Goal: Transaction & Acquisition: Download file/media

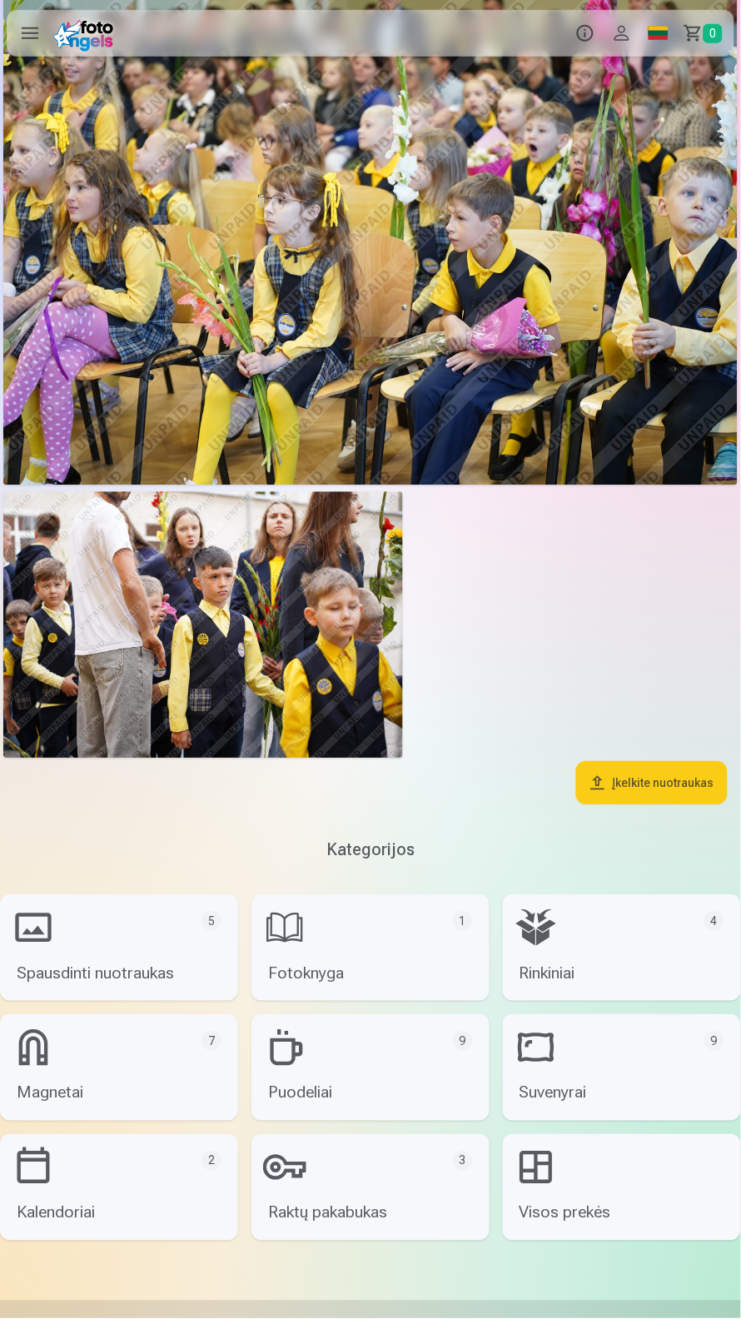
scroll to position [14577, 0]
click at [630, 28] on button "Profilis" at bounding box center [622, 33] width 37 height 47
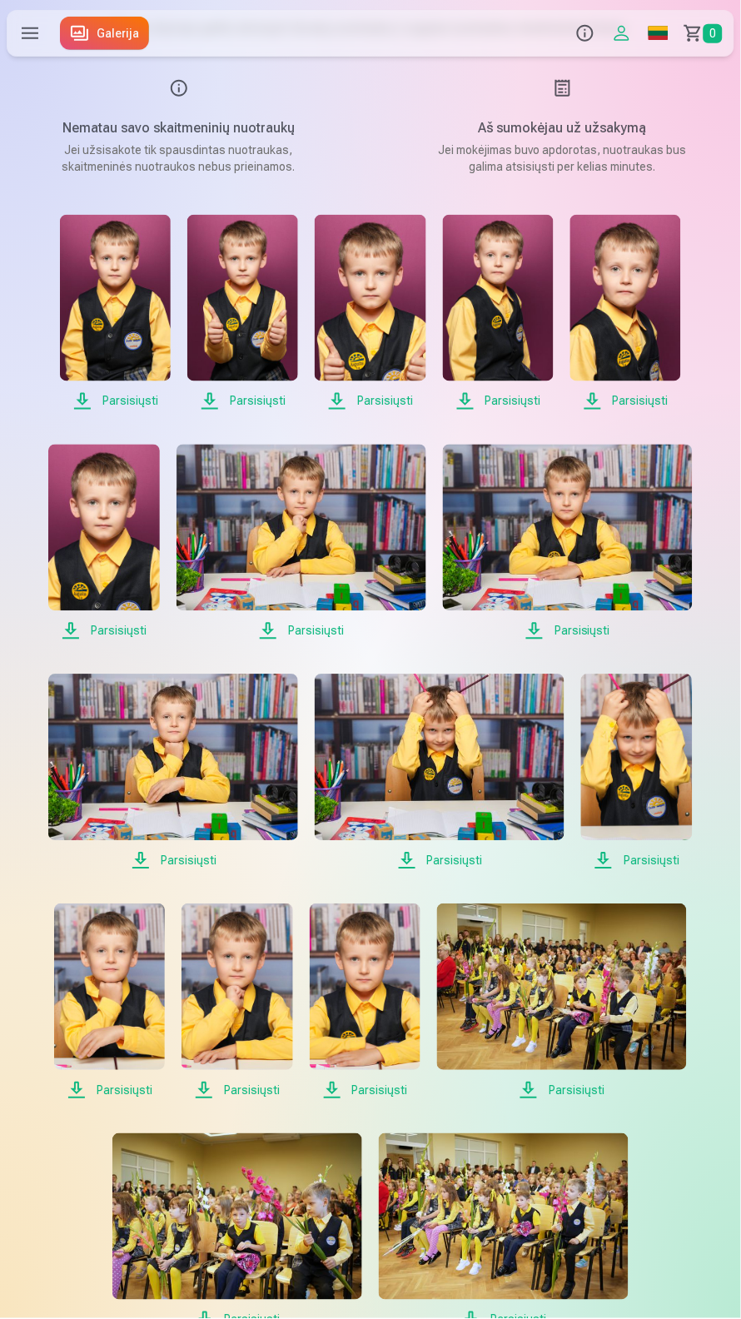
scroll to position [124, 0]
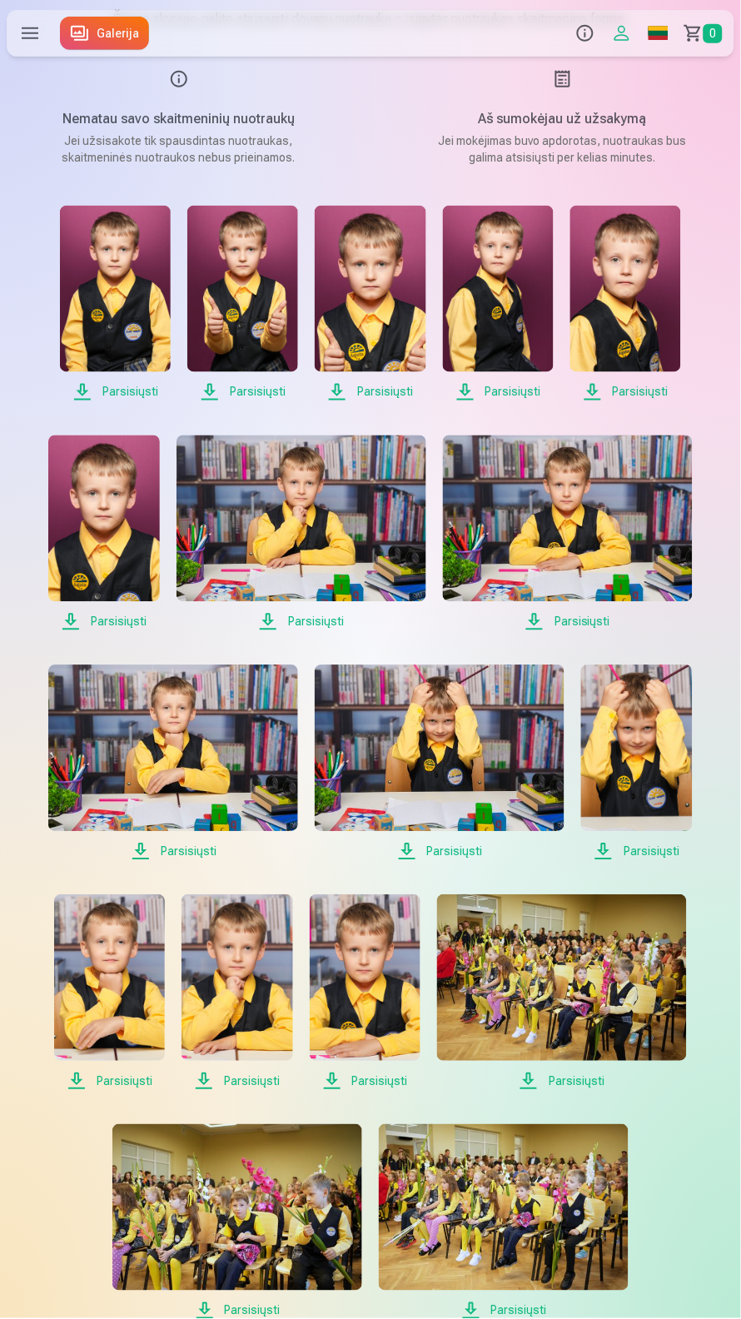
click at [104, 402] on span "Parsisiųsti" at bounding box center [115, 392] width 111 height 20
click at [244, 402] on span "Parsisiųsti" at bounding box center [242, 392] width 111 height 20
click at [394, 402] on span "Parsisiųsti" at bounding box center [370, 392] width 111 height 20
click at [516, 402] on span "Parsisiųsti" at bounding box center [498, 392] width 111 height 20
click at [666, 402] on span "Parsisiųsti" at bounding box center [626, 392] width 111 height 20
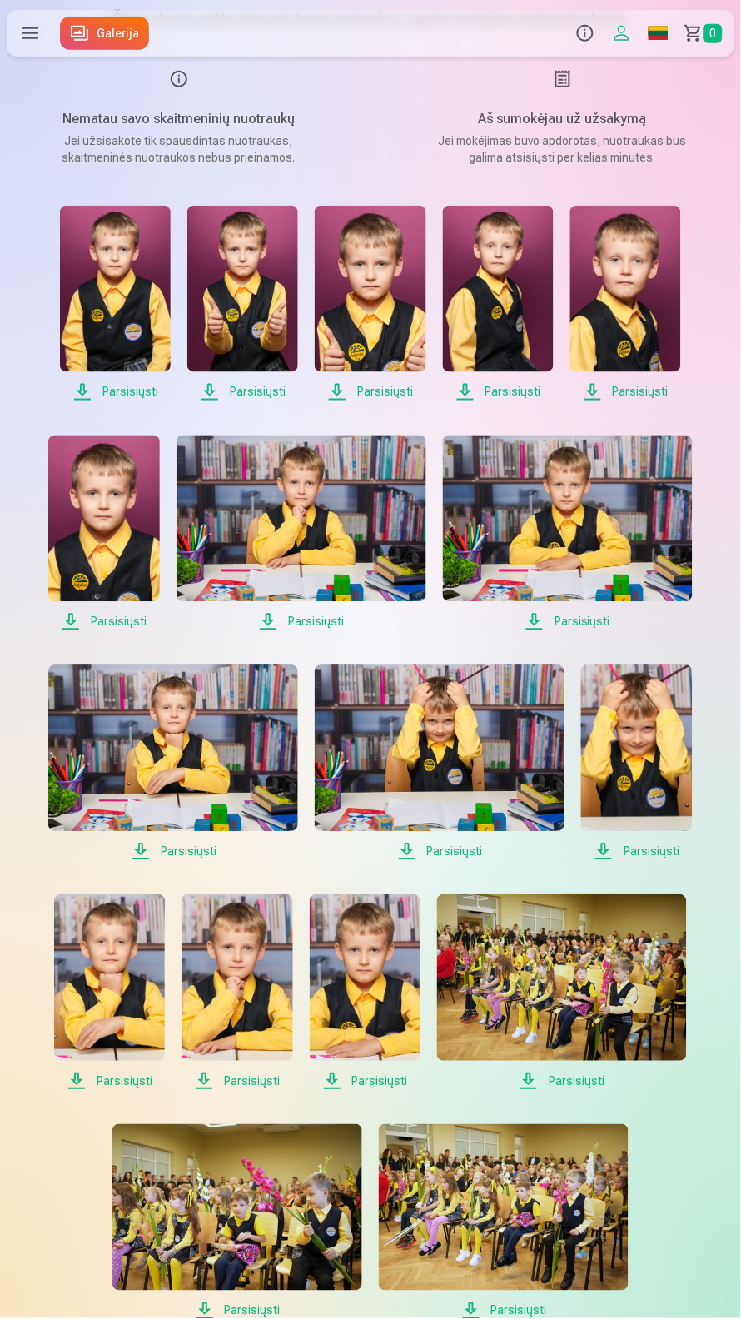
click at [124, 632] on span "Parsisiųsti" at bounding box center [103, 622] width 111 height 20
click at [332, 632] on span "Parsisiųsti" at bounding box center [302, 622] width 250 height 20
click at [617, 632] on span "Parsisiųsti" at bounding box center [568, 622] width 250 height 20
click at [203, 862] on span "Parsisiųsti" at bounding box center [173, 852] width 250 height 20
click at [461, 862] on span "Parsisiųsti" at bounding box center [440, 852] width 250 height 20
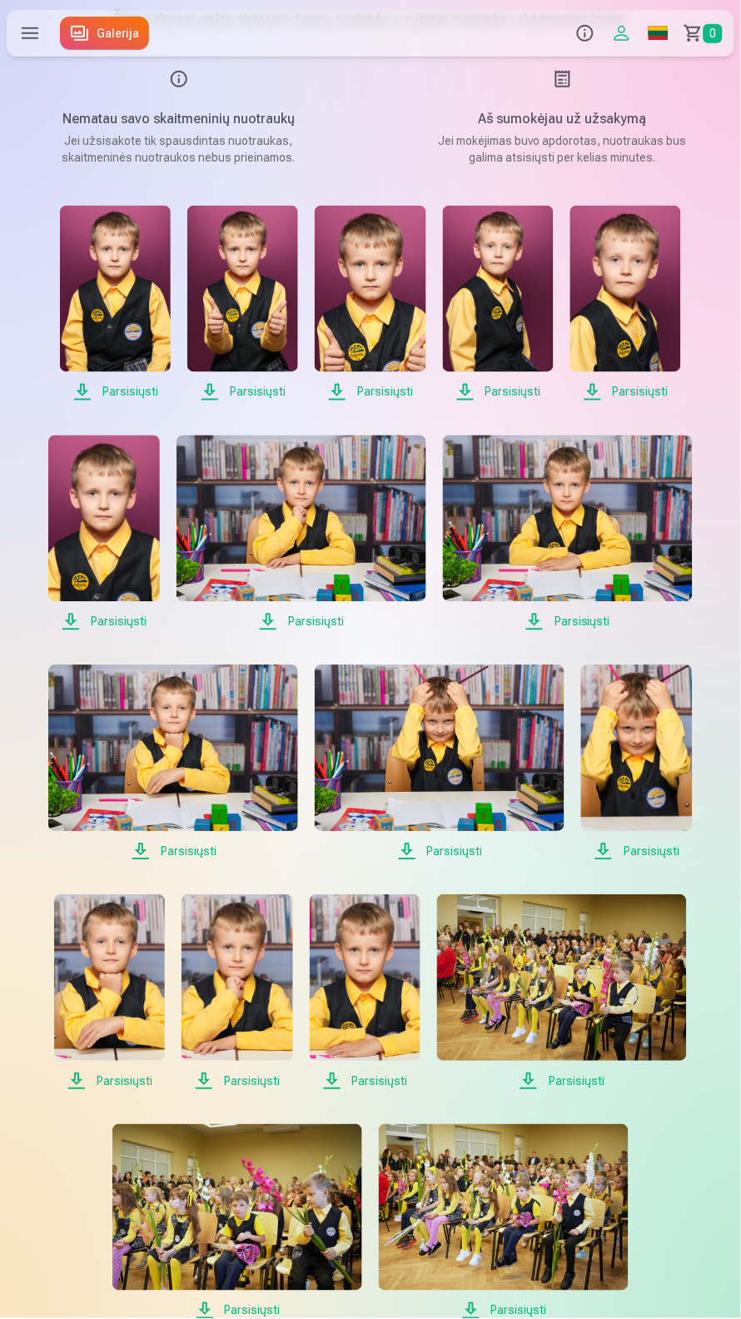
click at [651, 862] on span "Parsisiųsti" at bounding box center [636, 852] width 111 height 20
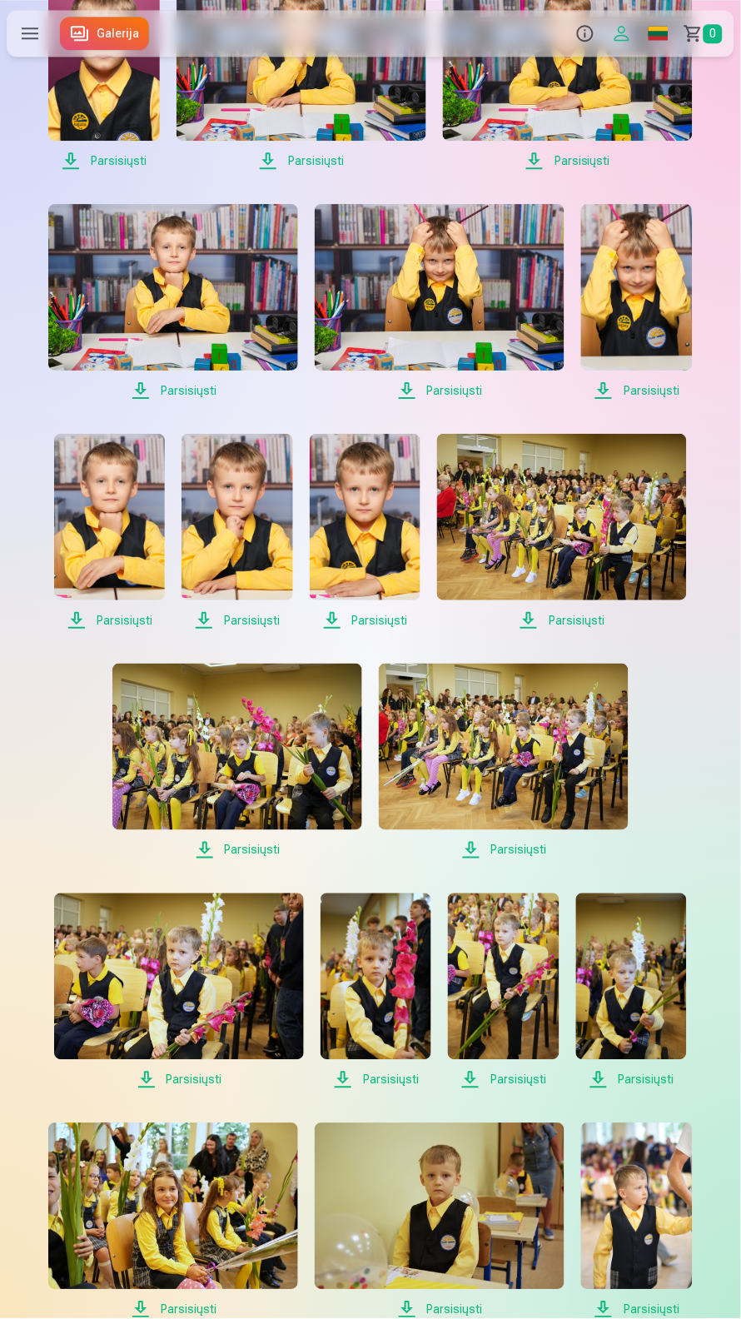
scroll to position [586, 0]
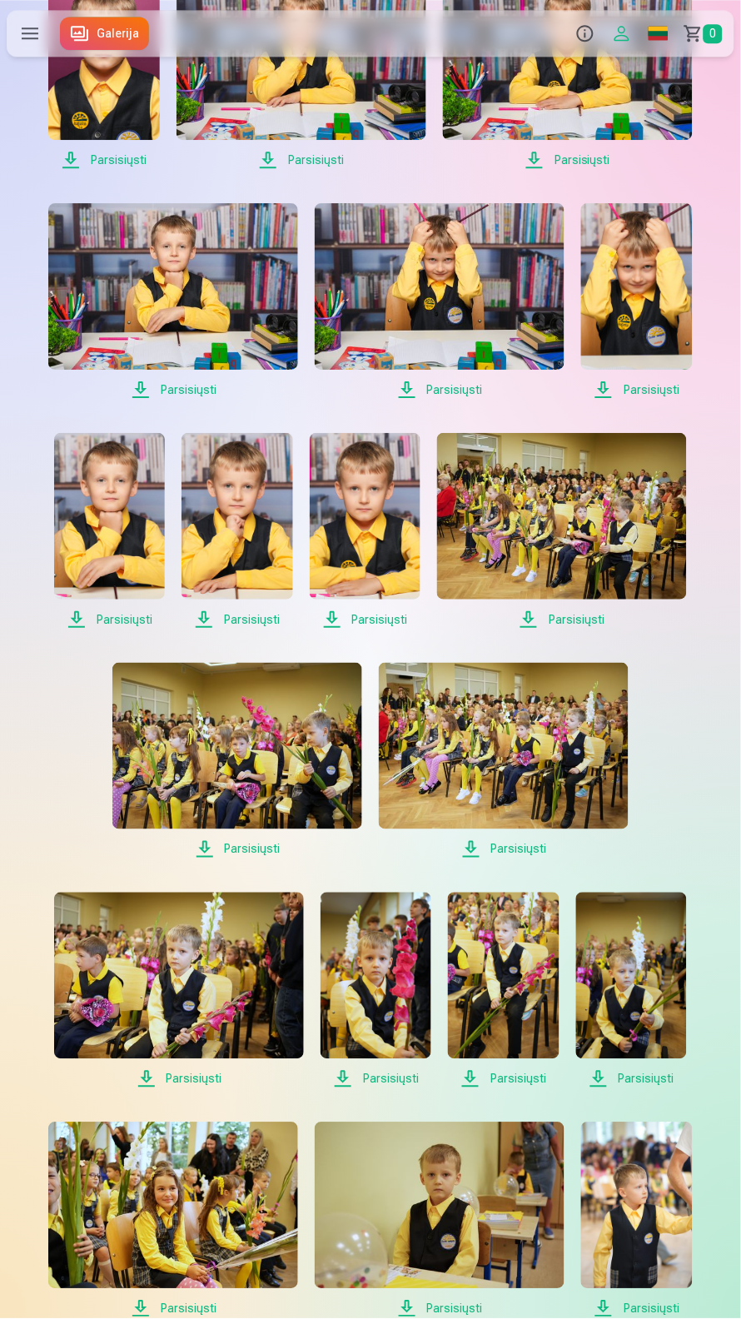
click at [120, 630] on span "Parsisiųsti" at bounding box center [109, 620] width 111 height 20
click at [249, 630] on span "Parsisiųsti" at bounding box center [237, 620] width 111 height 20
click at [386, 630] on span "Parsisiųsti" at bounding box center [365, 620] width 111 height 20
click at [596, 630] on span "Parsisiųsti" at bounding box center [562, 620] width 250 height 20
click at [262, 830] on img at bounding box center [237, 746] width 250 height 167
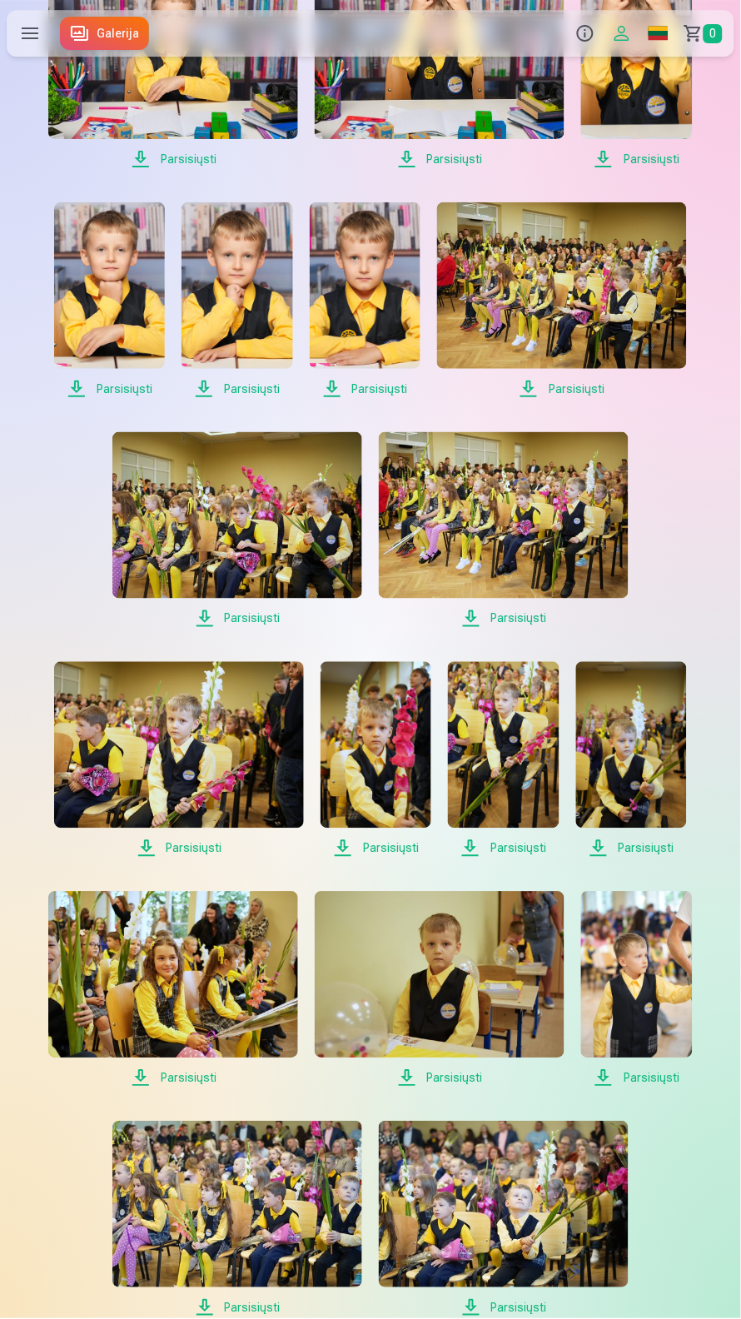
scroll to position [819, 0]
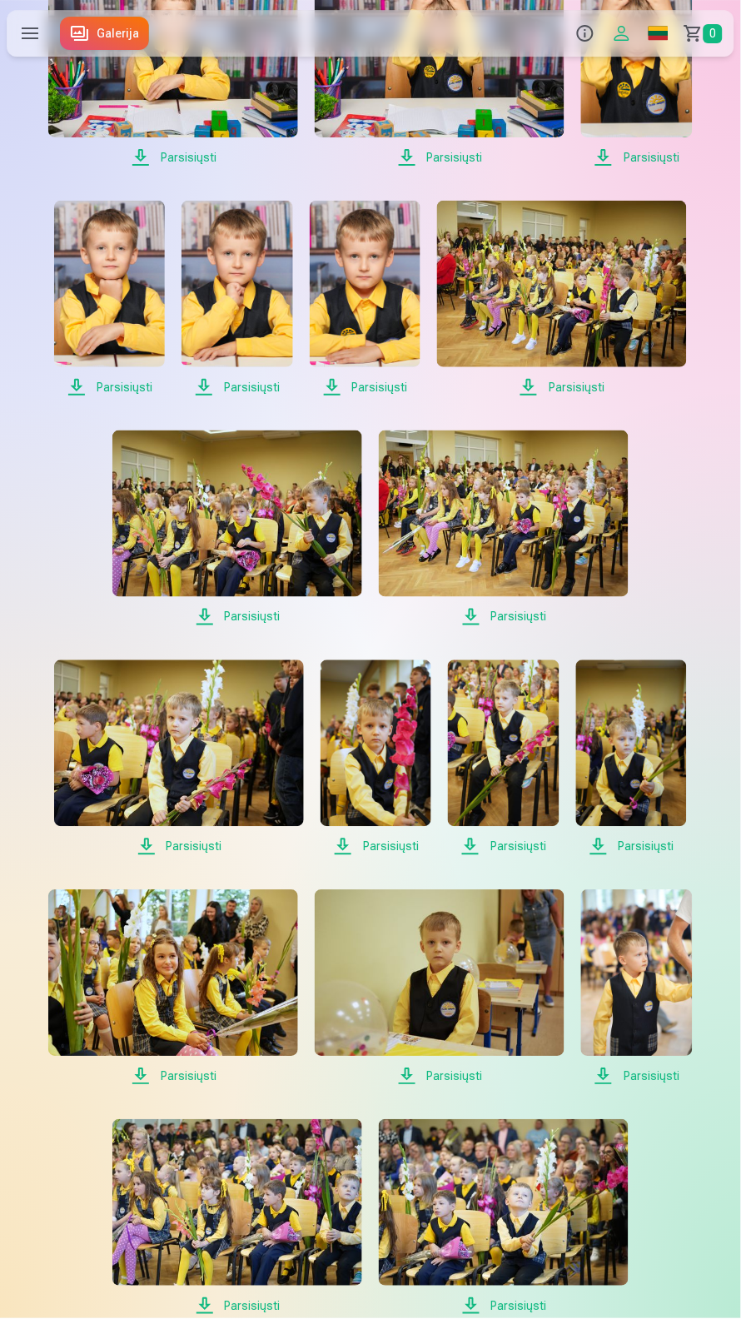
click at [535, 627] on span "Parsisiųsti" at bounding box center [504, 617] width 250 height 20
click at [171, 857] on link "Parsisiųsti" at bounding box center [179, 758] width 250 height 197
click at [390, 857] on span "Parsisiųsti" at bounding box center [376, 847] width 111 height 20
click at [513, 857] on span "Parsisiųsti" at bounding box center [503, 847] width 111 height 20
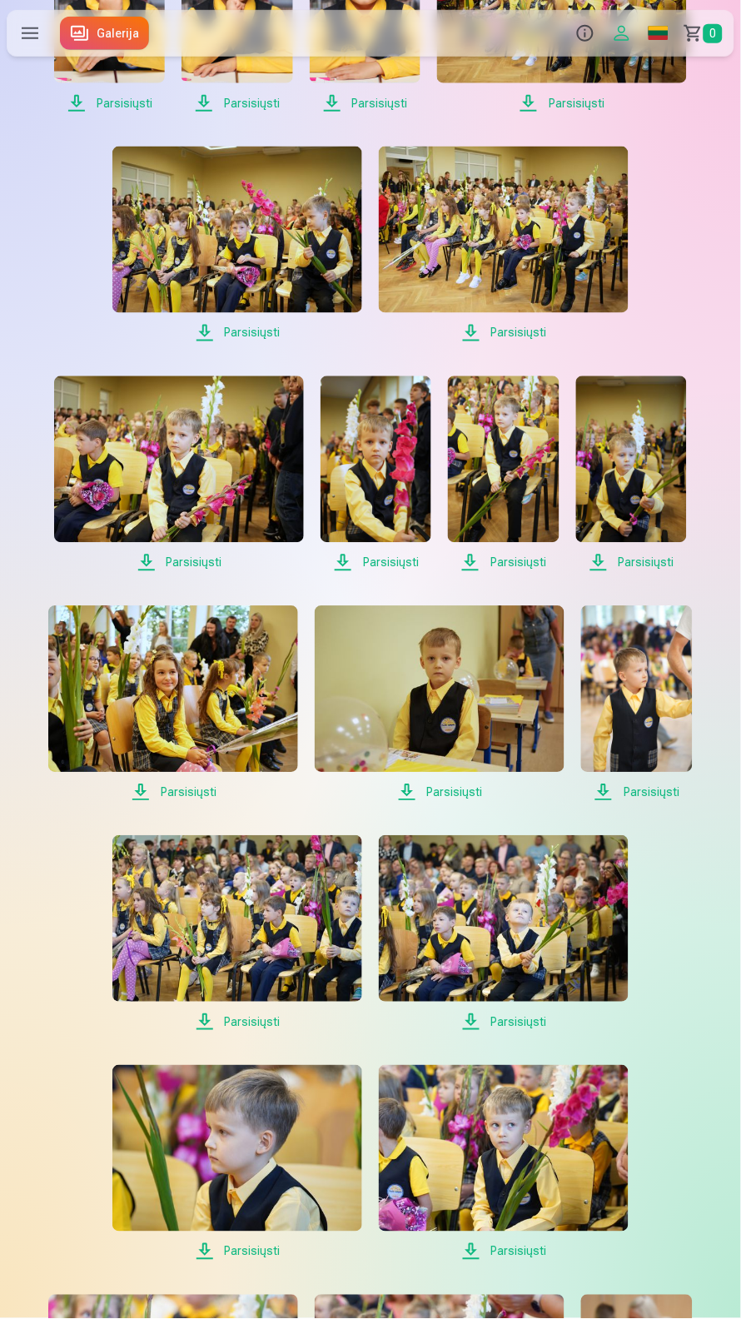
scroll to position [1103, 0]
click at [467, 803] on span "Parsisiųsti" at bounding box center [440, 793] width 250 height 20
click at [672, 803] on span "Parsisiųsti" at bounding box center [636, 793] width 111 height 20
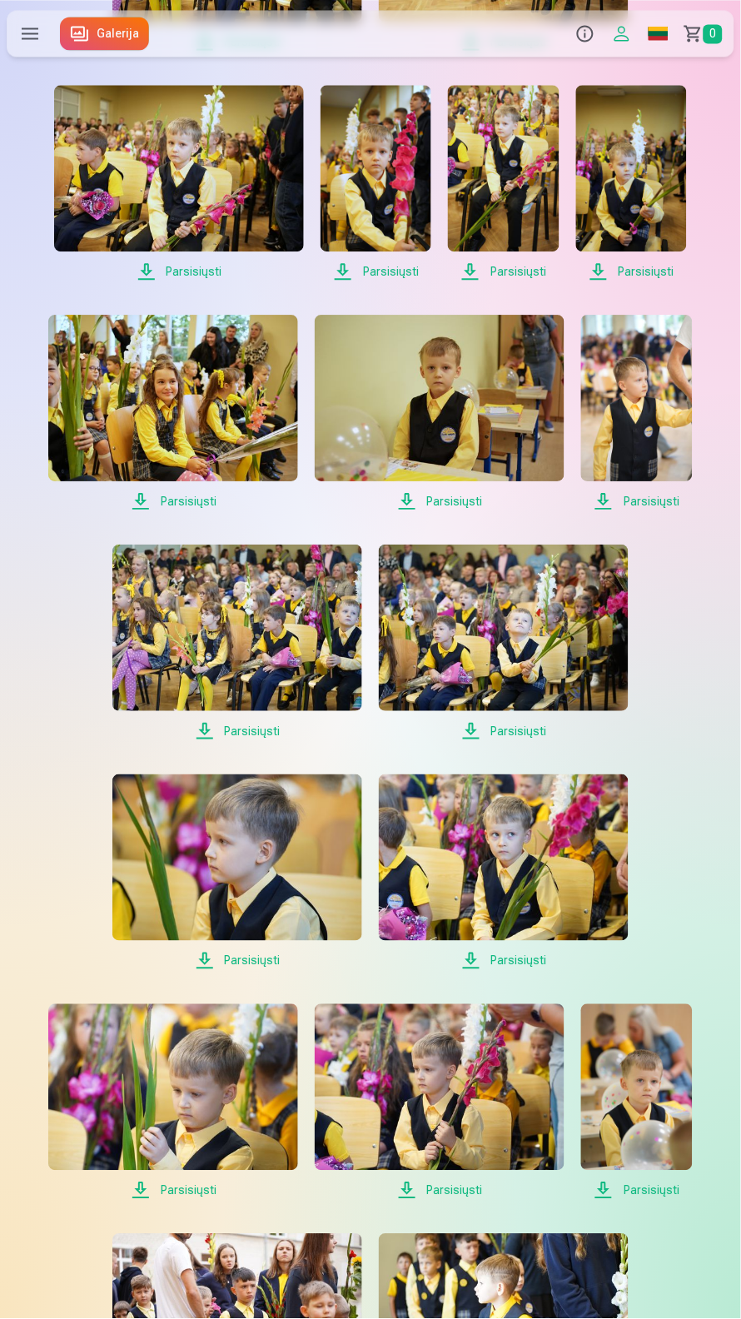
scroll to position [1395, 0]
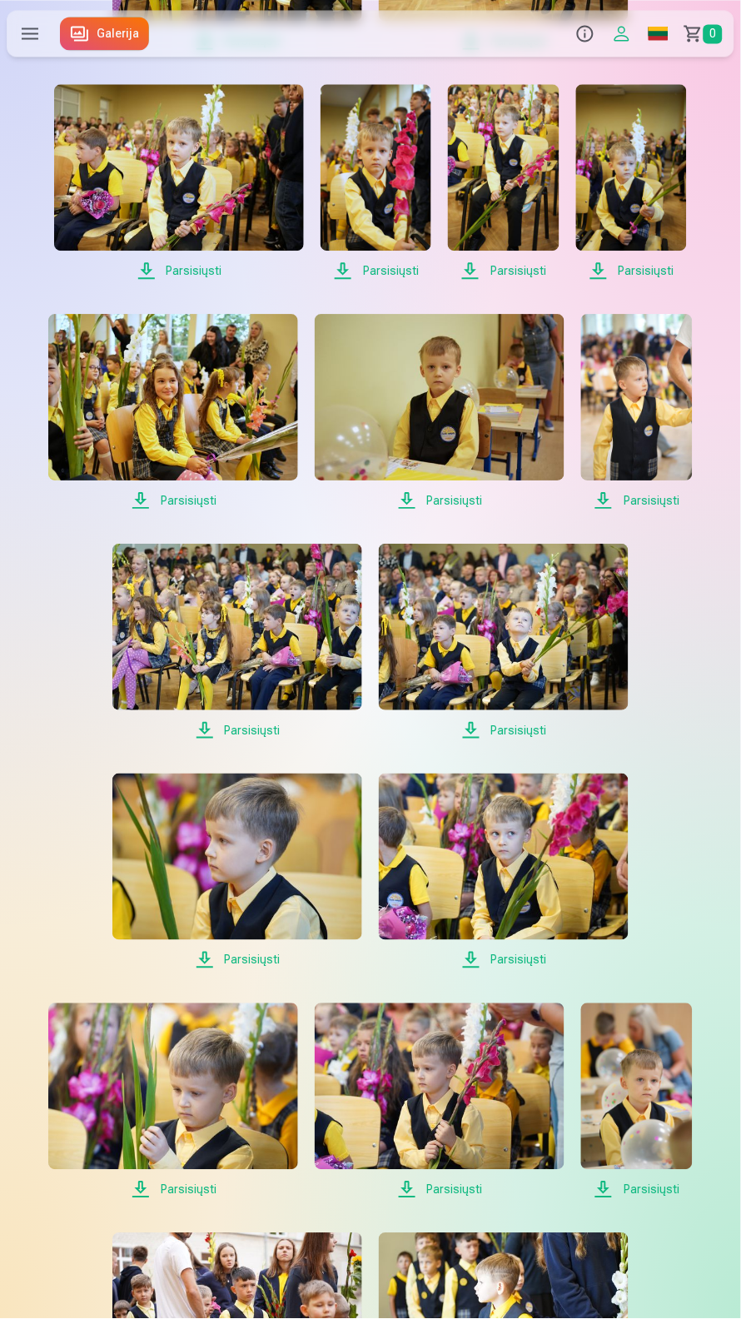
click at [510, 740] on span "Parsisiųsti" at bounding box center [504, 730] width 250 height 20
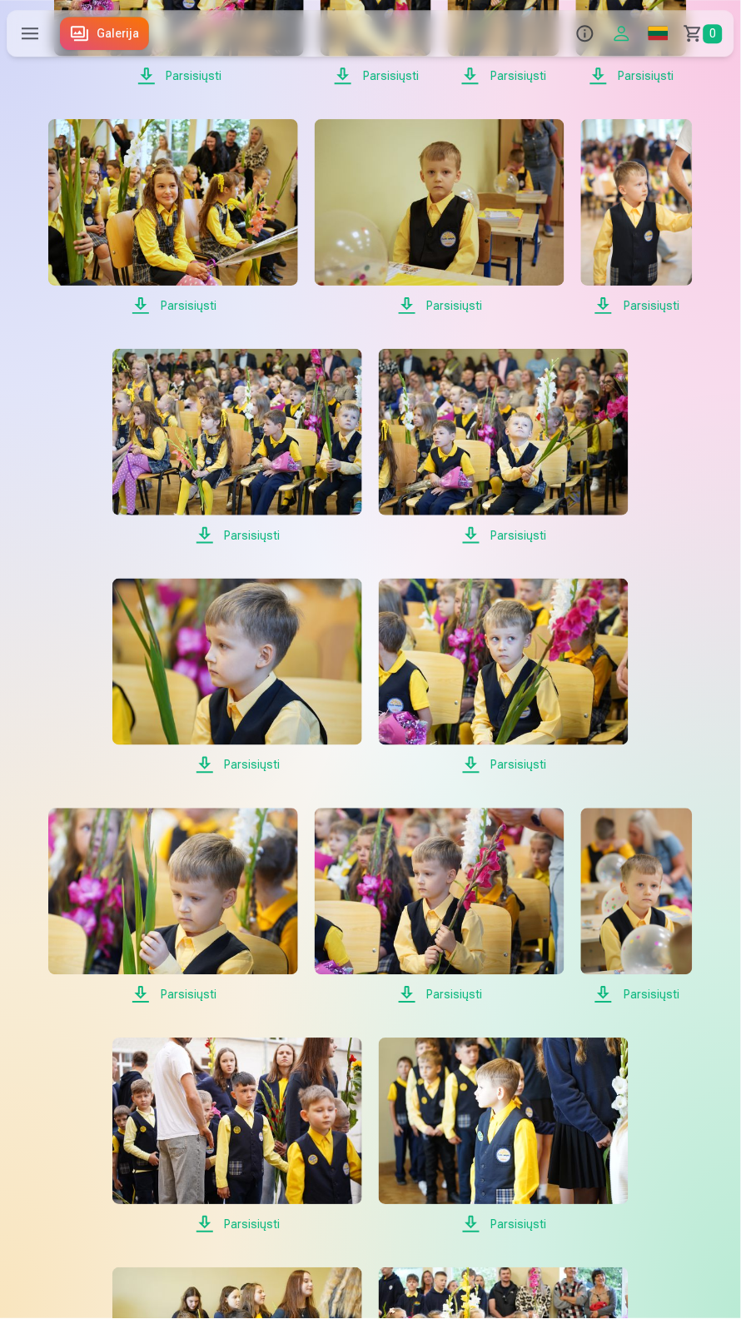
scroll to position [1594, 0]
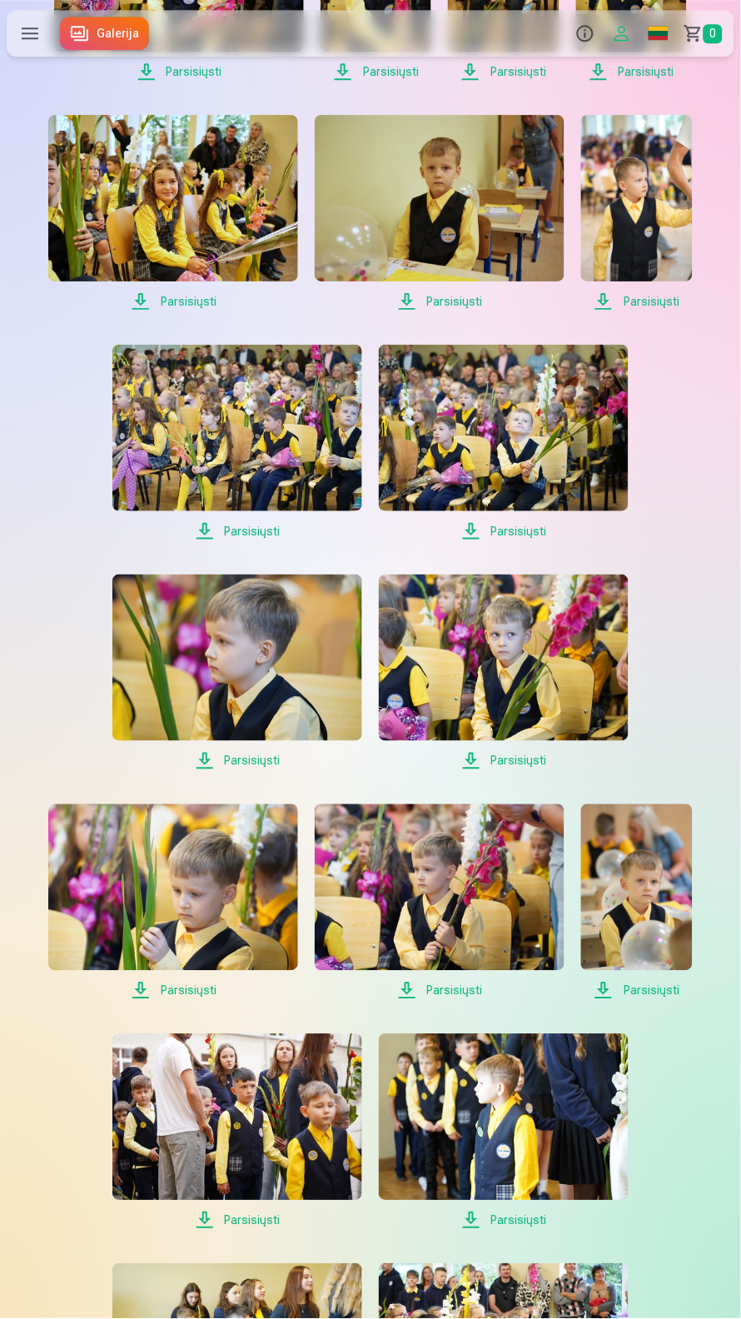
click at [271, 771] on span "Parsisiųsti" at bounding box center [237, 761] width 250 height 20
click at [523, 771] on span "Parsisiųsti" at bounding box center [504, 761] width 250 height 20
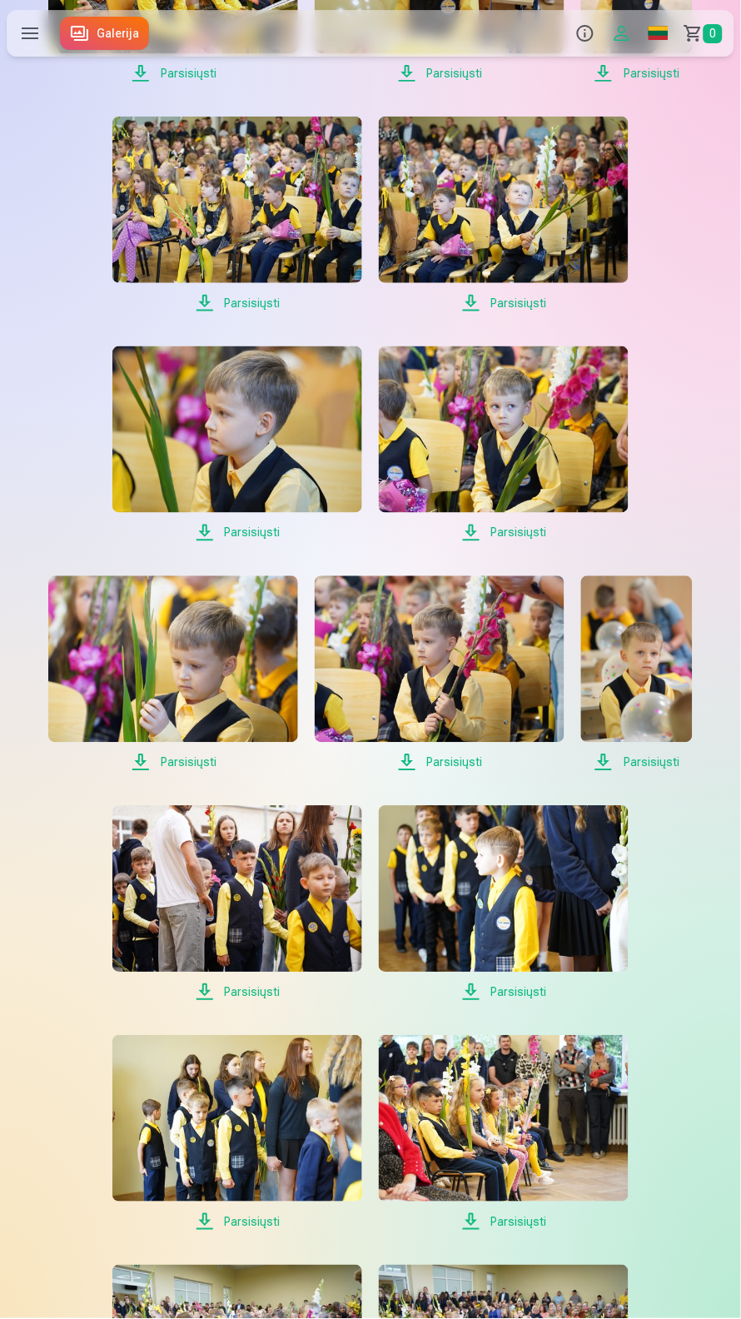
scroll to position [1834, 0]
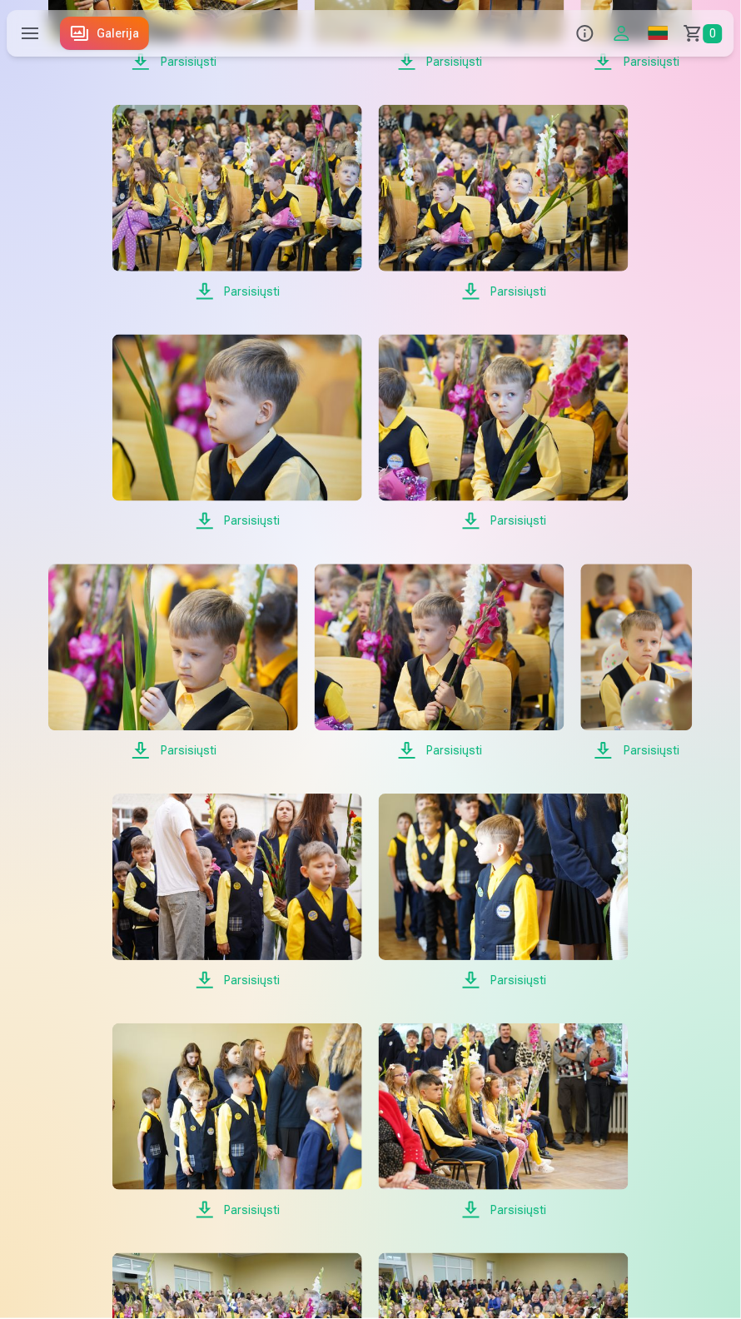
click at [210, 761] on span "Parsisiųsti" at bounding box center [173, 751] width 250 height 20
click at [467, 761] on span "Parsisiųsti" at bounding box center [440, 751] width 250 height 20
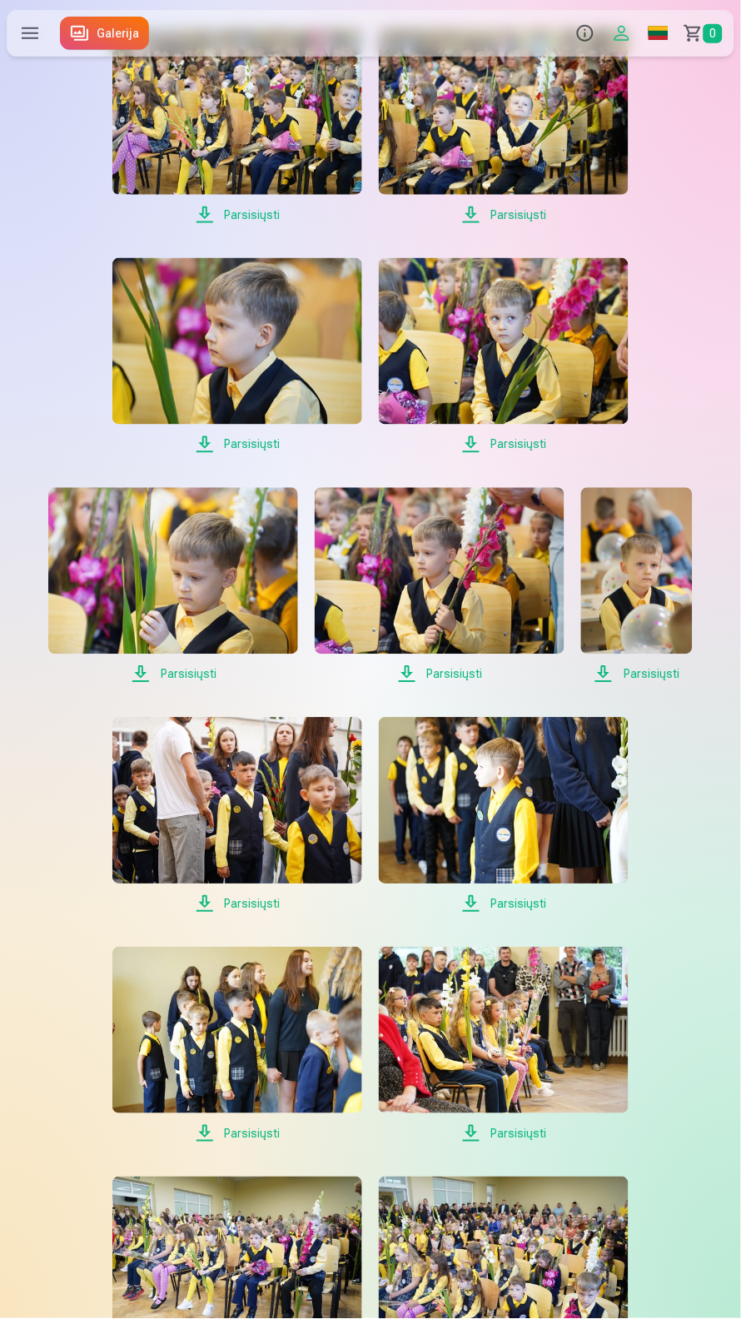
scroll to position [1956, 0]
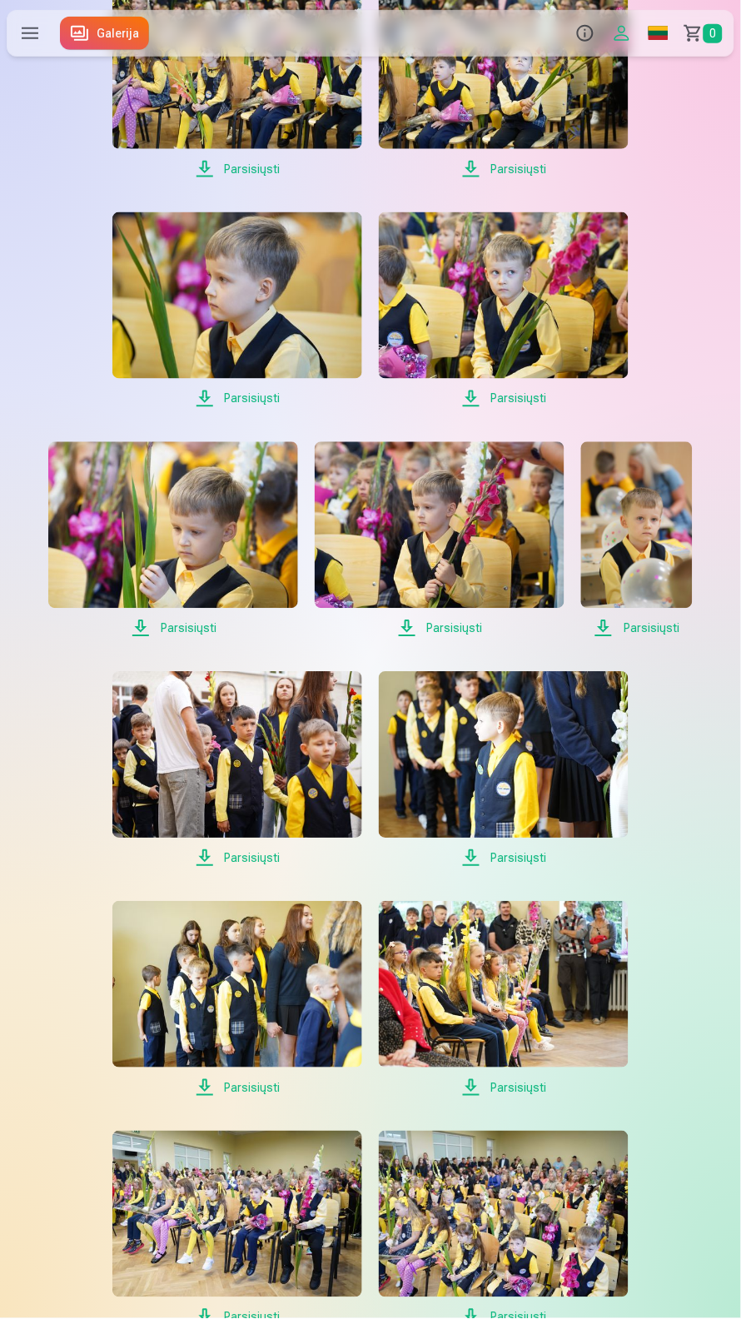
click at [662, 639] on span "Parsisiųsti" at bounding box center [636, 629] width 111 height 20
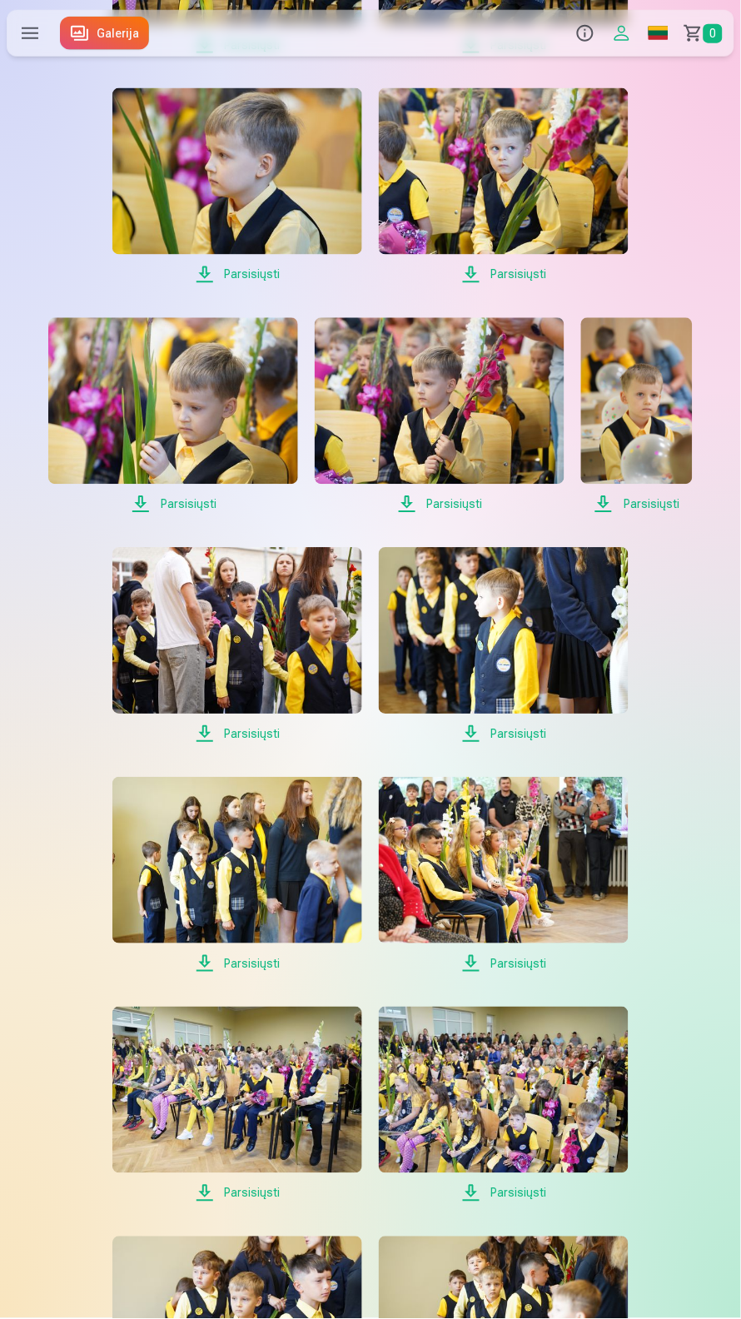
scroll to position [2079, 0]
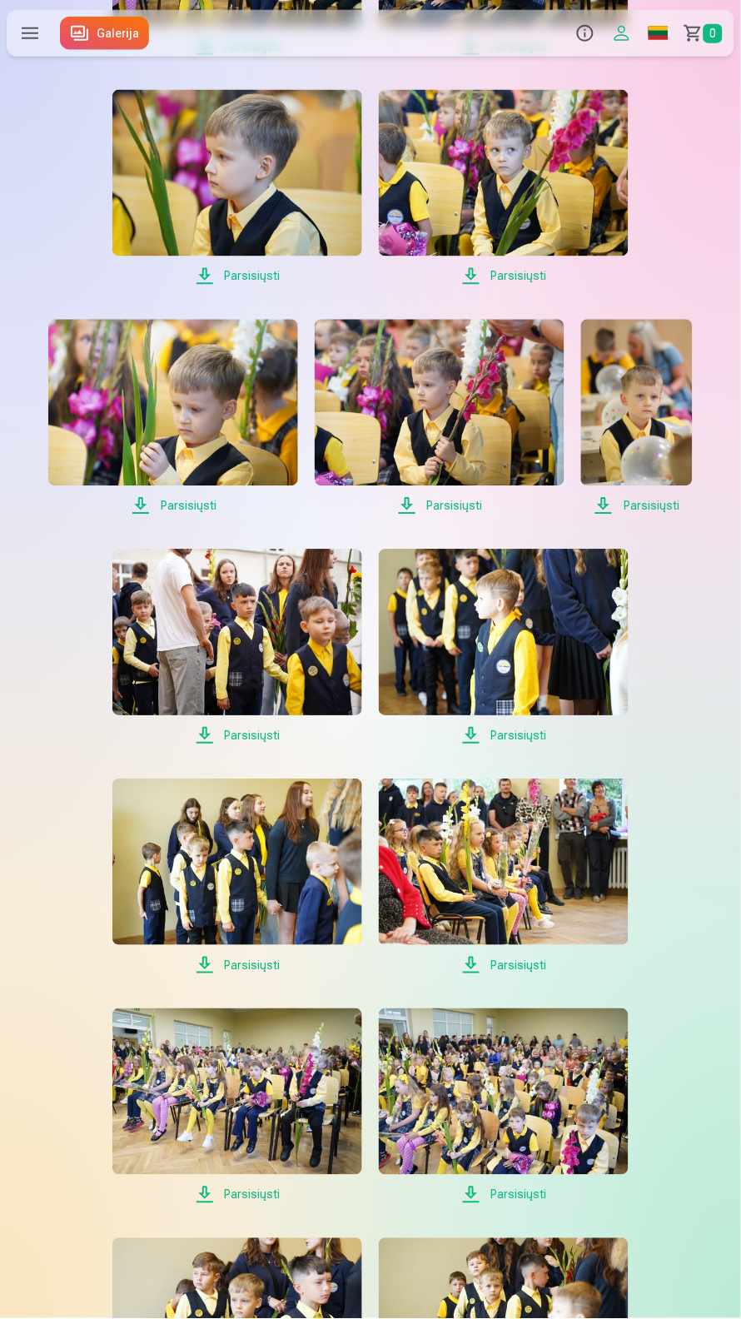
click at [233, 746] on span "Parsisiųsti" at bounding box center [237, 736] width 250 height 20
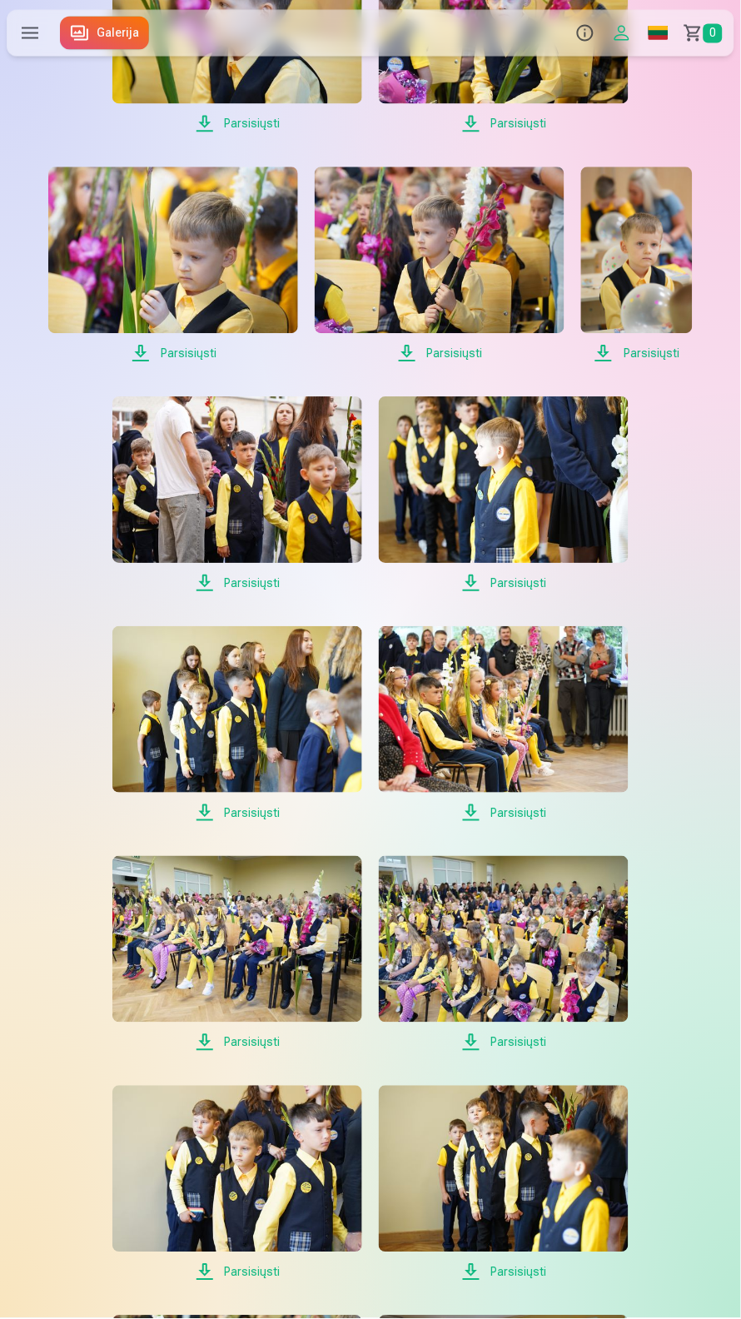
scroll to position [2234, 0]
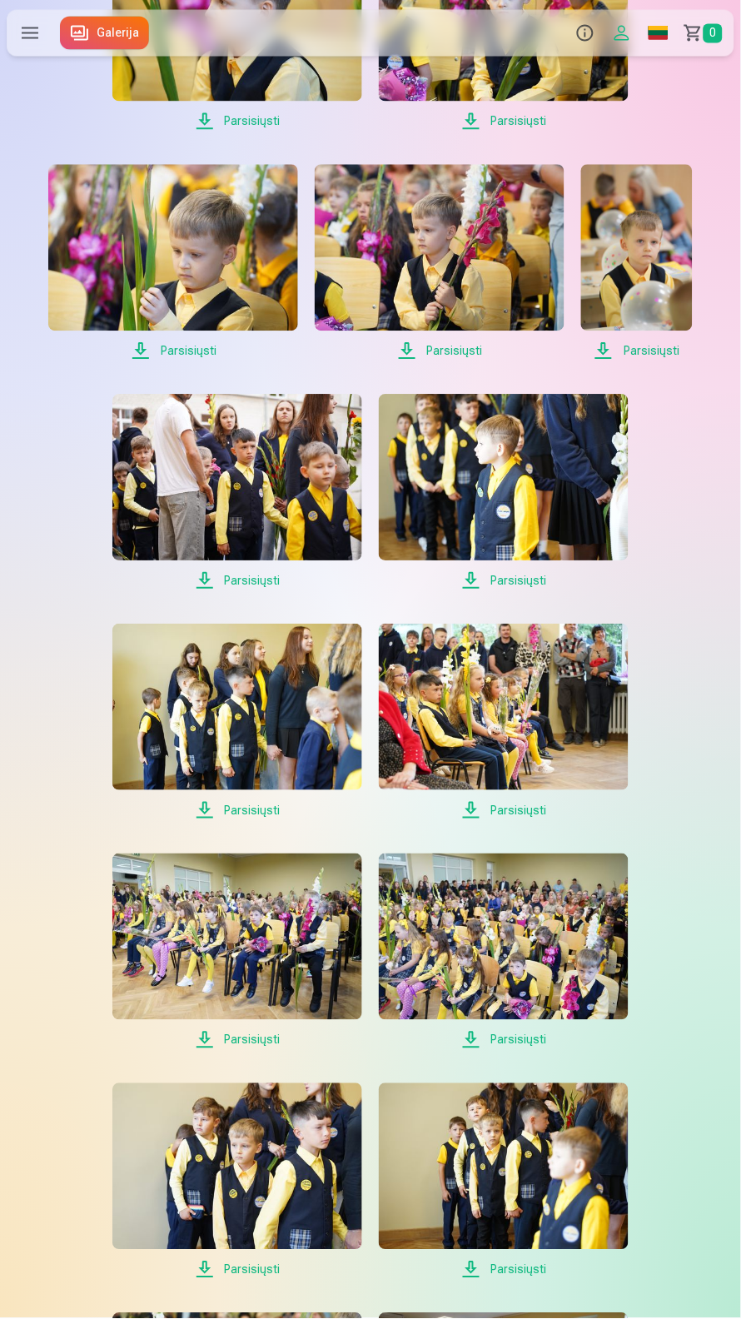
click at [252, 821] on span "Parsisiųsti" at bounding box center [237, 811] width 250 height 20
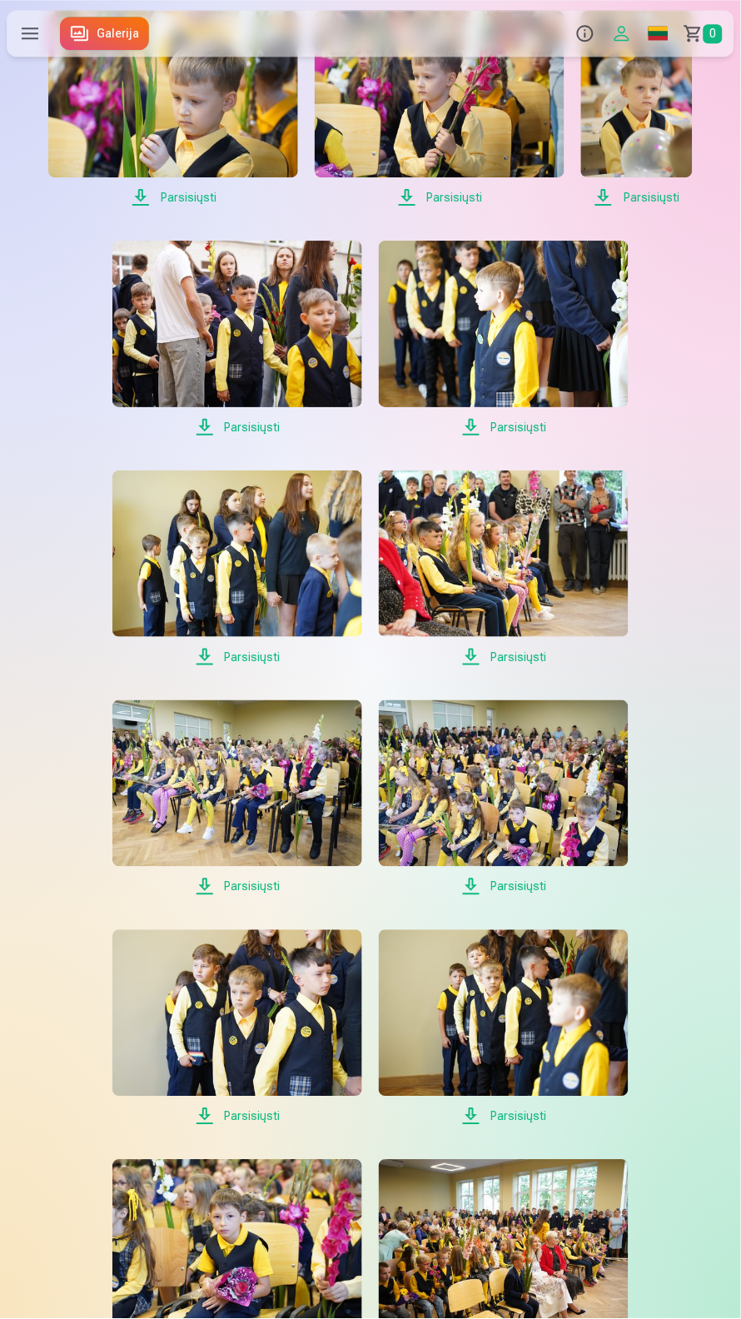
scroll to position [2407, 0]
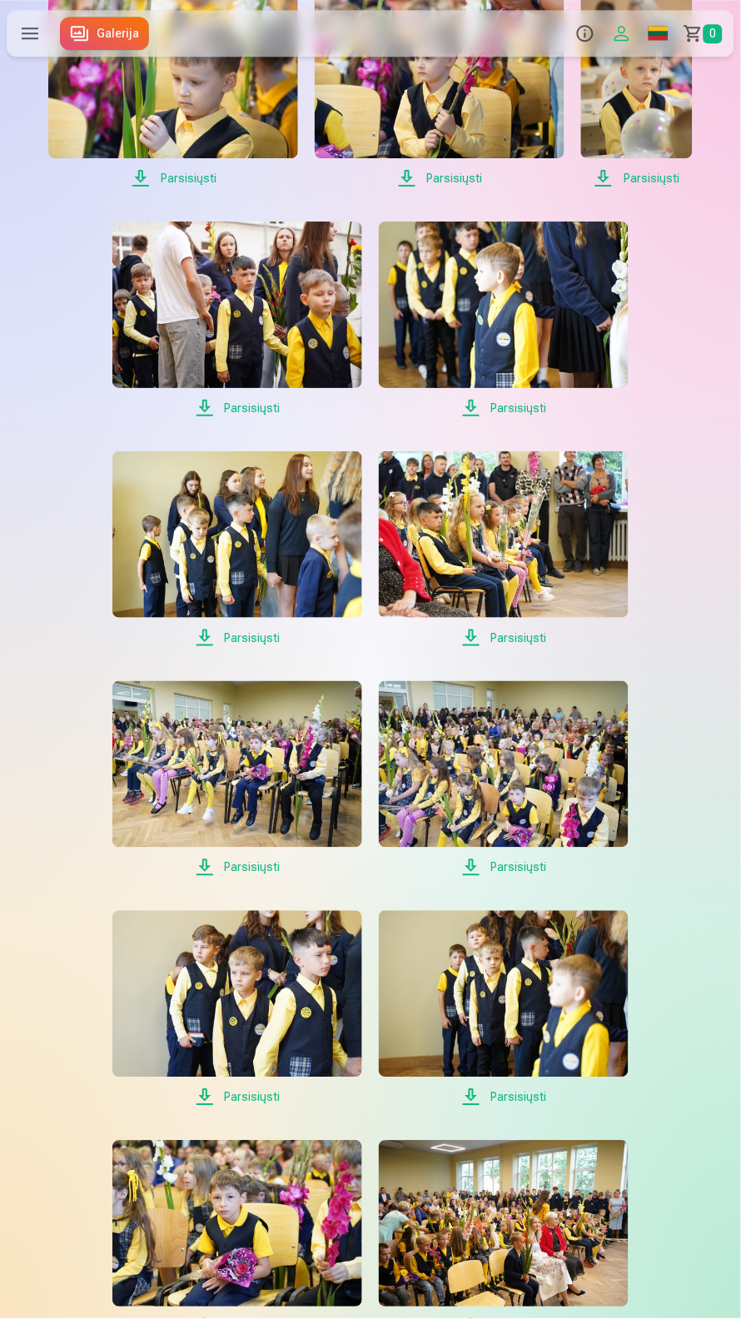
click at [258, 878] on span "Parsisiųsti" at bounding box center [237, 868] width 250 height 20
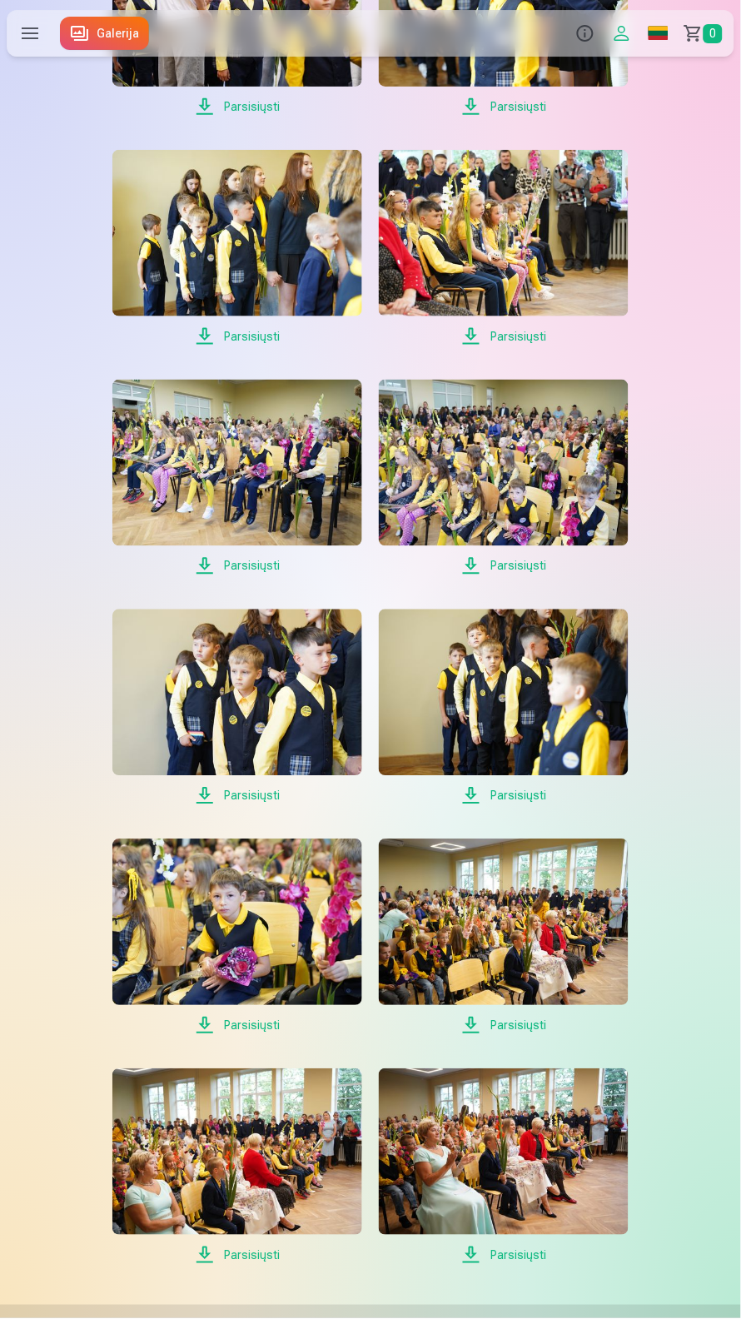
scroll to position [2714, 0]
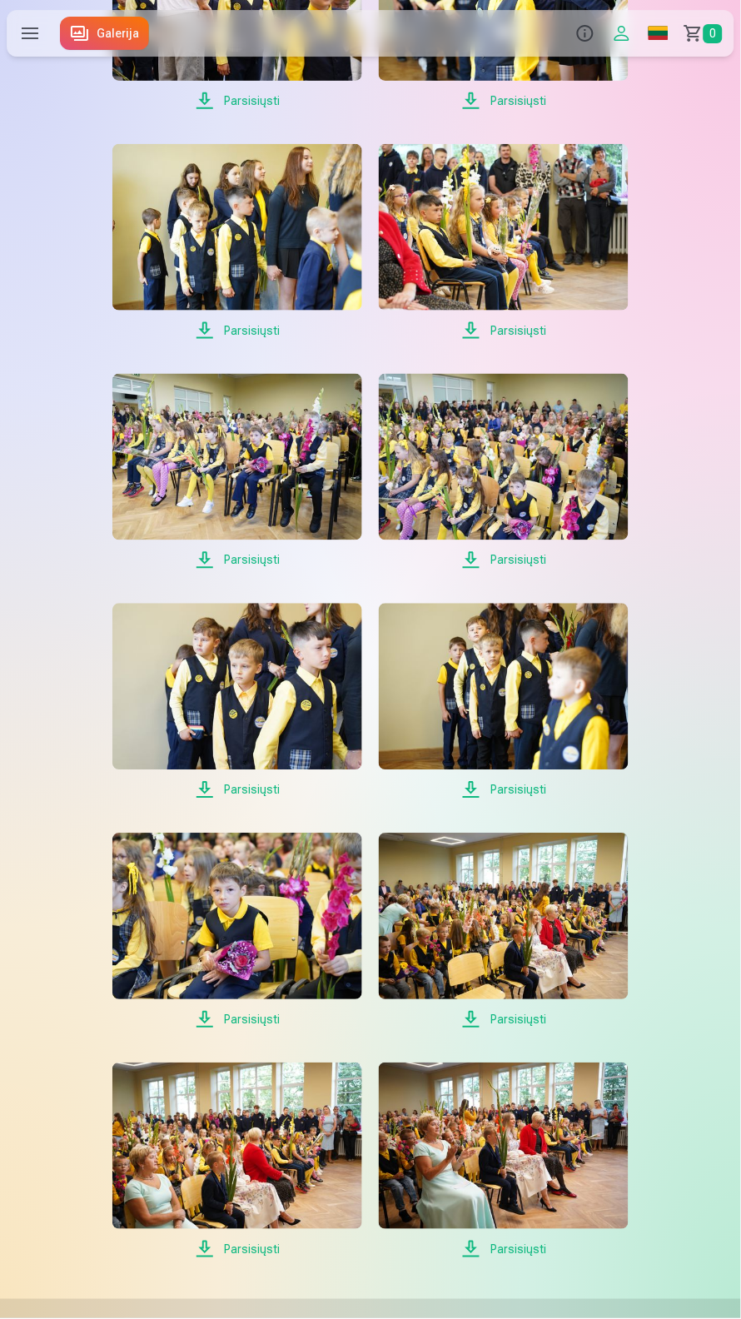
click at [248, 800] on span "Parsisiųsti" at bounding box center [237, 790] width 250 height 20
click at [522, 800] on span "Parsisiųsti" at bounding box center [504, 790] width 250 height 20
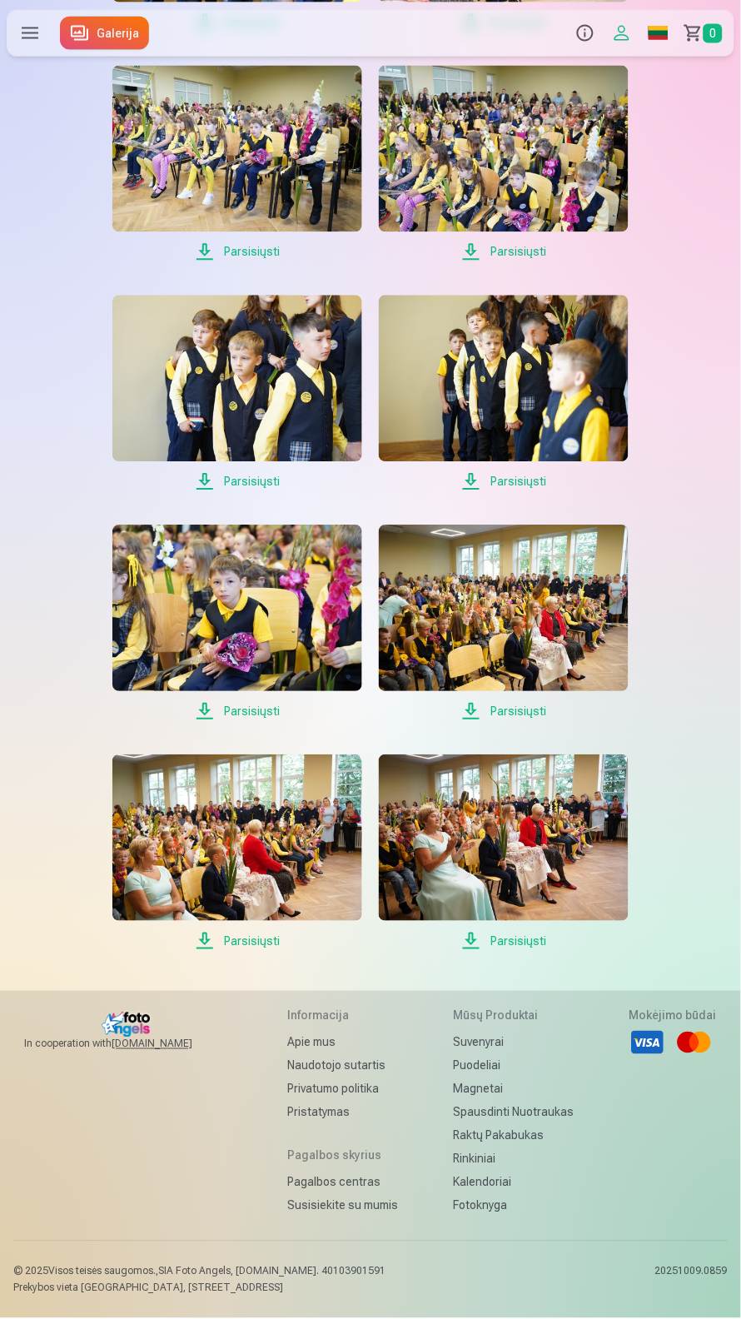
scroll to position [3210, 0]
click at [263, 952] on span "Parsisiųsti" at bounding box center [237, 942] width 250 height 20
